Goal: Transaction & Acquisition: Purchase product/service

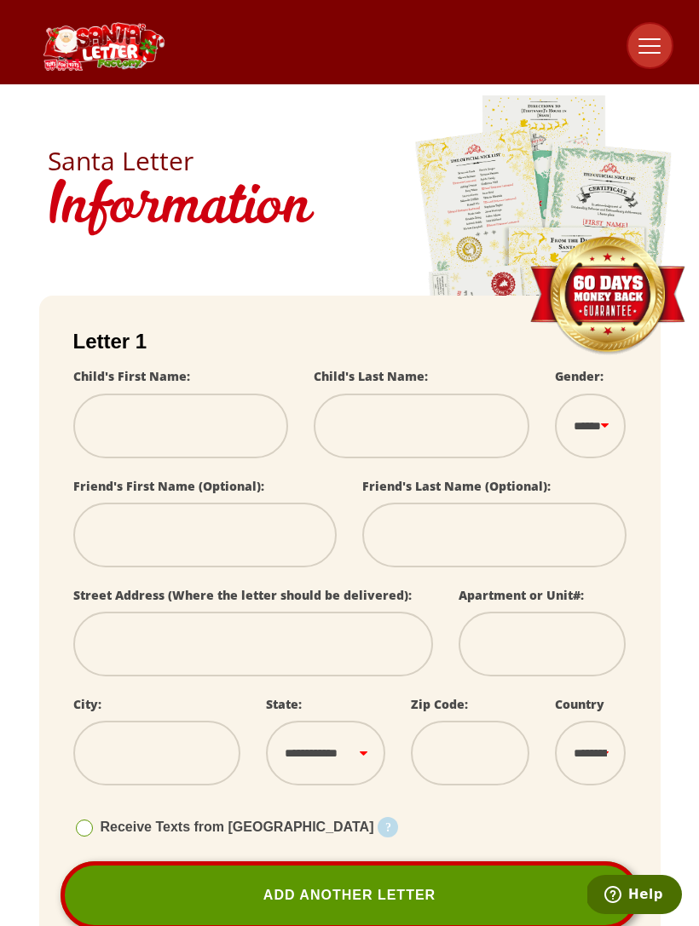
click at [158, 174] on h1 "Information" at bounding box center [350, 209] width 604 height 71
select select
click at [257, 215] on h1 "Information" at bounding box center [350, 209] width 604 height 71
select select
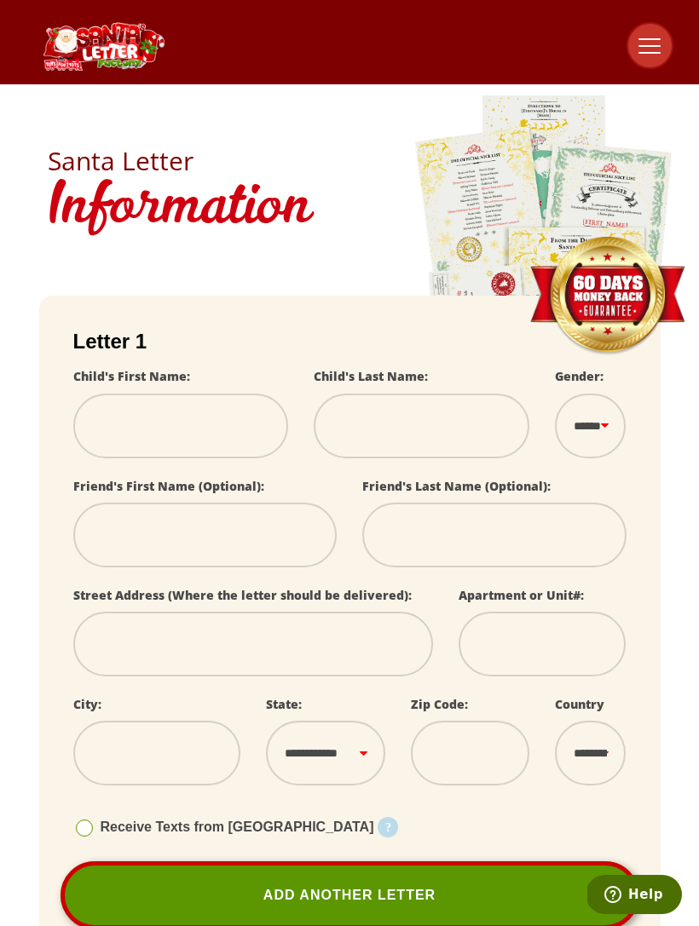
select select
click at [622, 291] on img at bounding box center [607, 296] width 158 height 120
select select
click at [99, 48] on img at bounding box center [103, 46] width 128 height 49
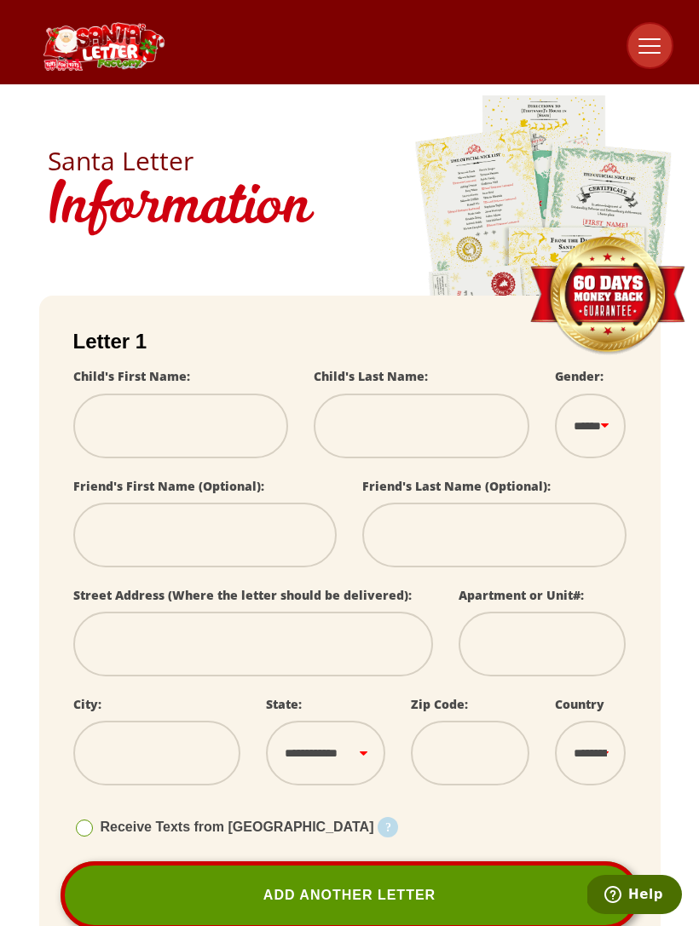
select select
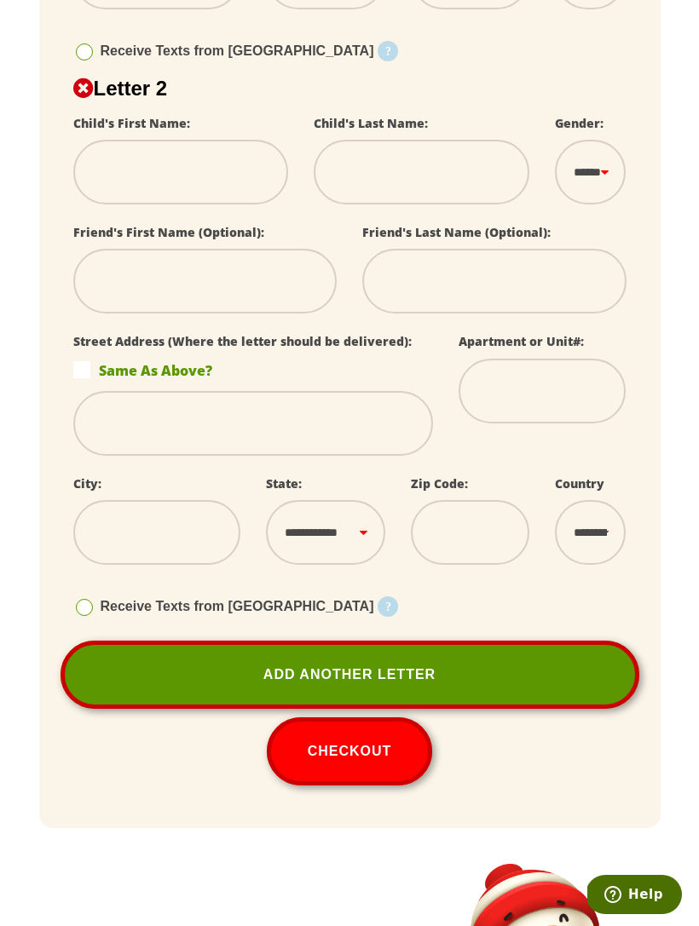
scroll to position [772, 0]
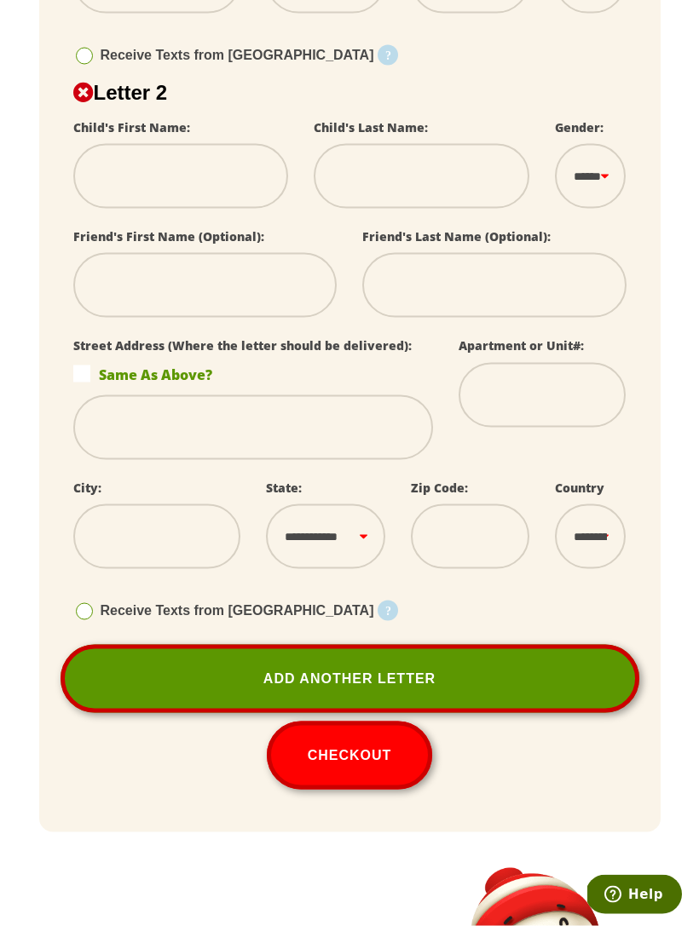
click at [367, 735] on button "Checkout" at bounding box center [350, 756] width 166 height 68
select select
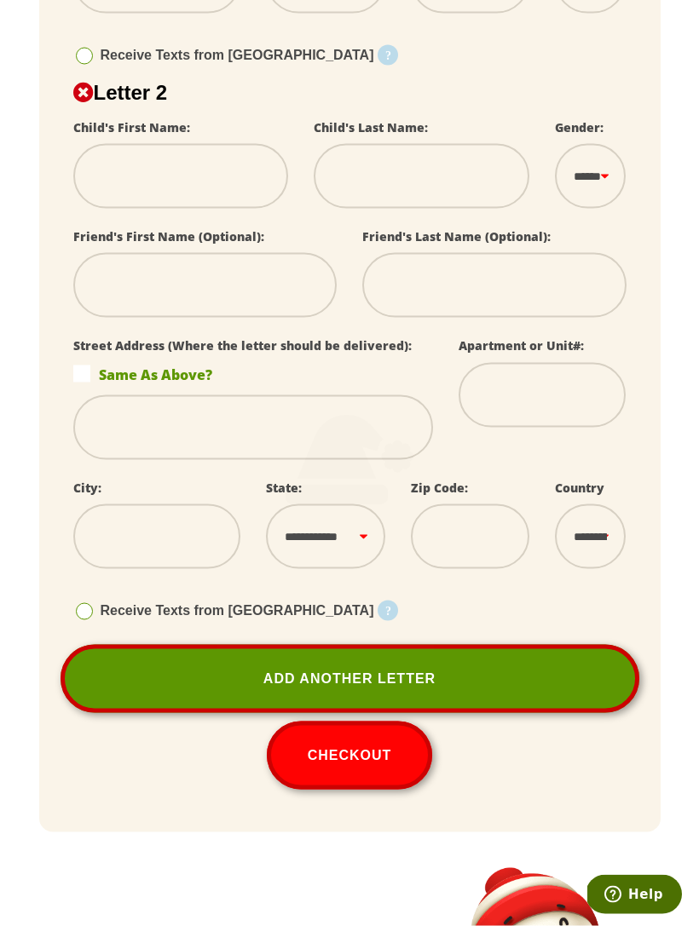
scroll to position [773, 0]
select select
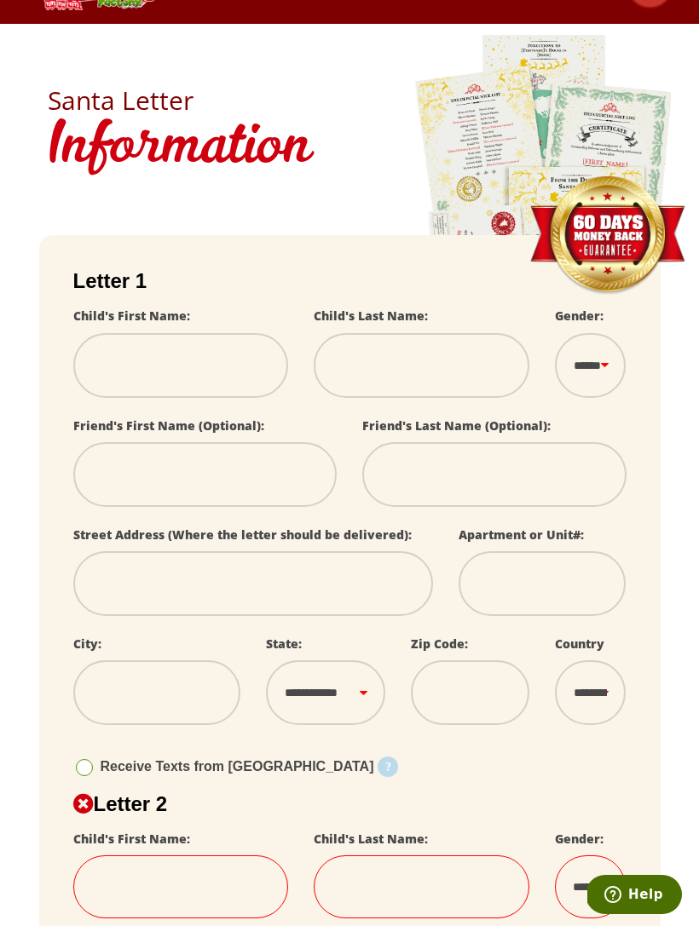
scroll to position [0, 0]
